Goal: Find specific page/section: Find specific page/section

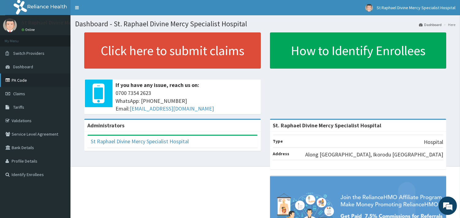
click at [27, 77] on link "PA Code" at bounding box center [35, 79] width 70 height 13
